Goal: Information Seeking & Learning: Learn about a topic

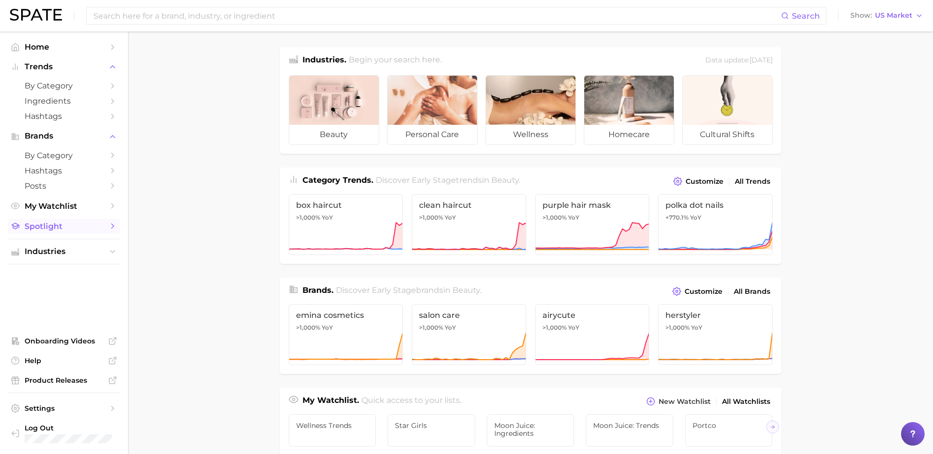
click at [37, 223] on span "Spotlight" at bounding box center [64, 226] width 79 height 9
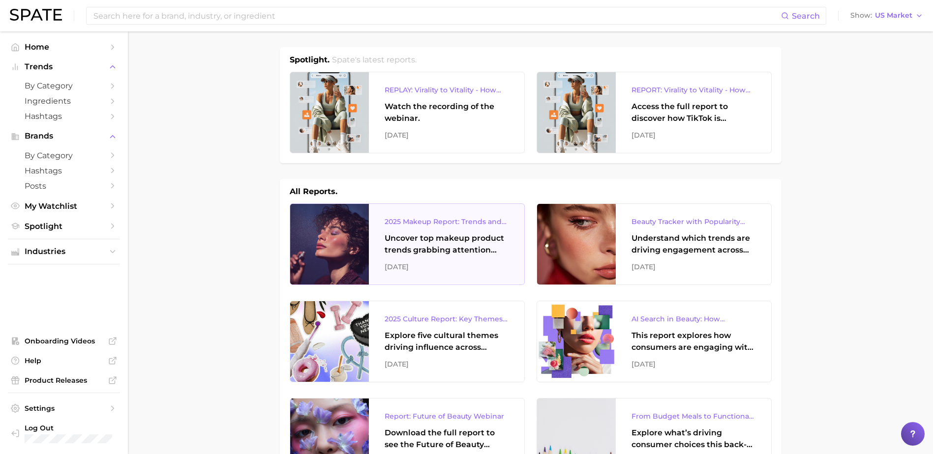
click at [464, 235] on div "Uncover top makeup product trends grabbing attention across eye, lip, and face …" at bounding box center [447, 245] width 124 height 24
